Goal: Task Accomplishment & Management: Manage account settings

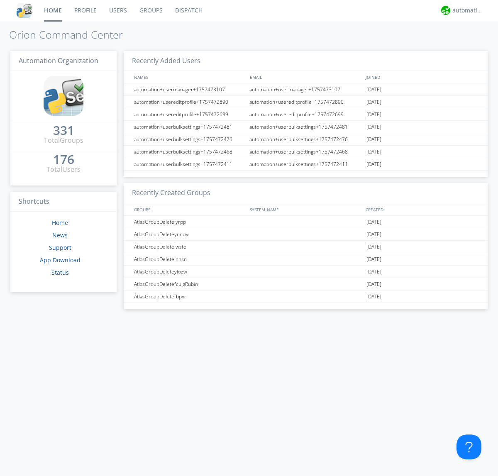
click at [150, 10] on link "Groups" at bounding box center [151, 10] width 36 height 21
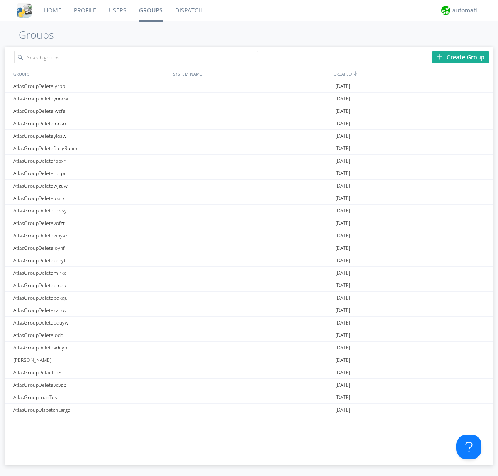
click at [461, 57] on div "Create Group" at bounding box center [461, 57] width 56 height 12
click at [150, 10] on link "Groups" at bounding box center [151, 10] width 36 height 21
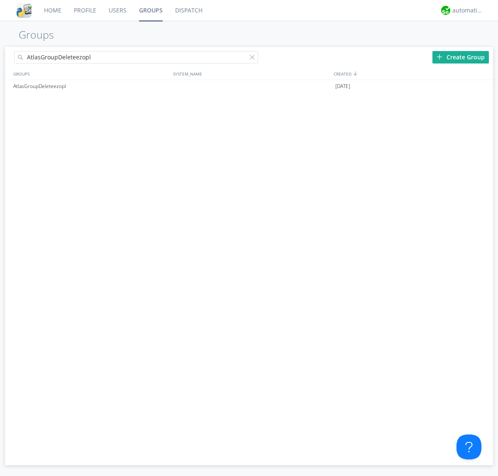
type input "AtlasGroupDeleteezopl"
click at [254, 59] on div at bounding box center [254, 59] width 8 height 8
type input "AtlasGroupDeleteezopl"
click at [482, 86] on div at bounding box center [483, 86] width 8 height 7
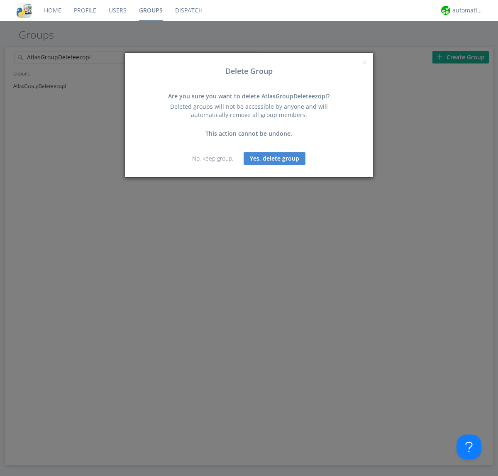
click at [275, 158] on button "Yes, delete group" at bounding box center [275, 158] width 62 height 12
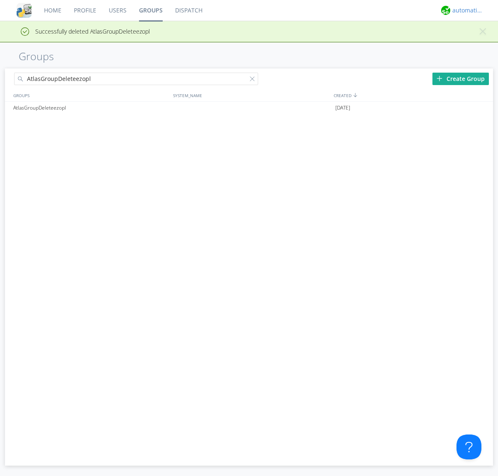
click at [466, 10] on div "automation+atlas" at bounding box center [467, 10] width 31 height 8
